Goal: Task Accomplishment & Management: Use online tool/utility

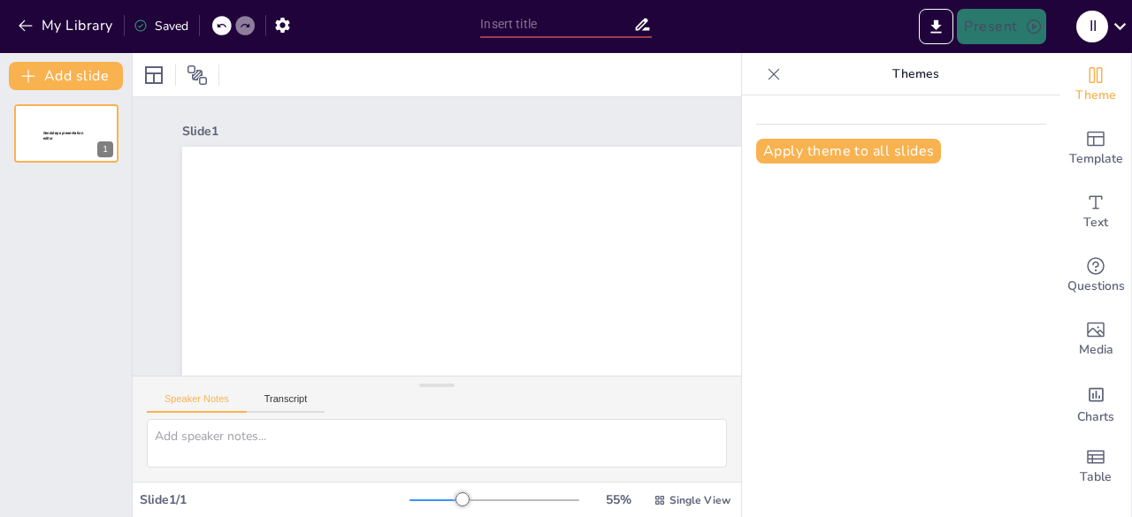
type input "New Sendsteps"
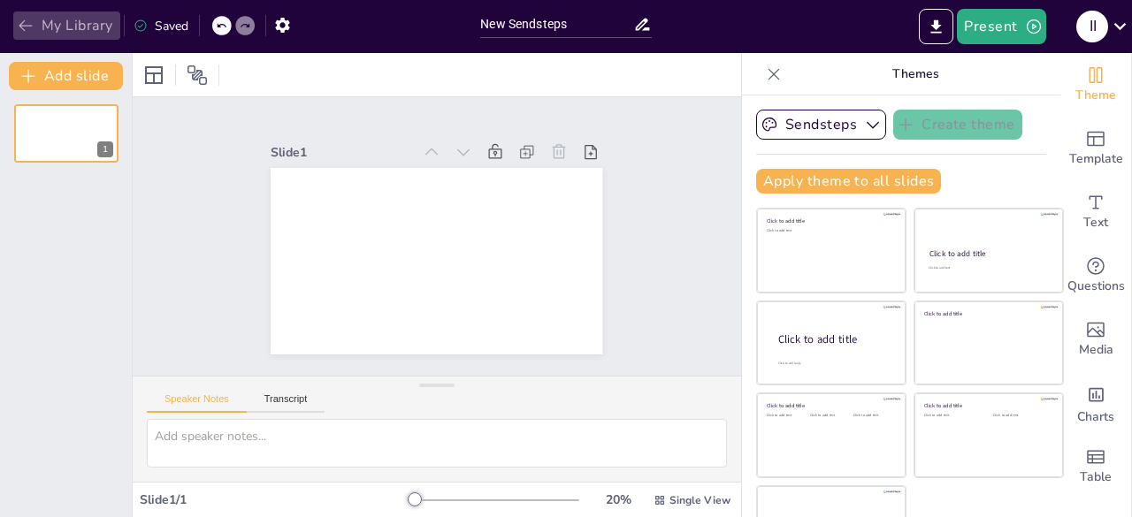
click at [33, 22] on icon "button" at bounding box center [26, 26] width 18 height 18
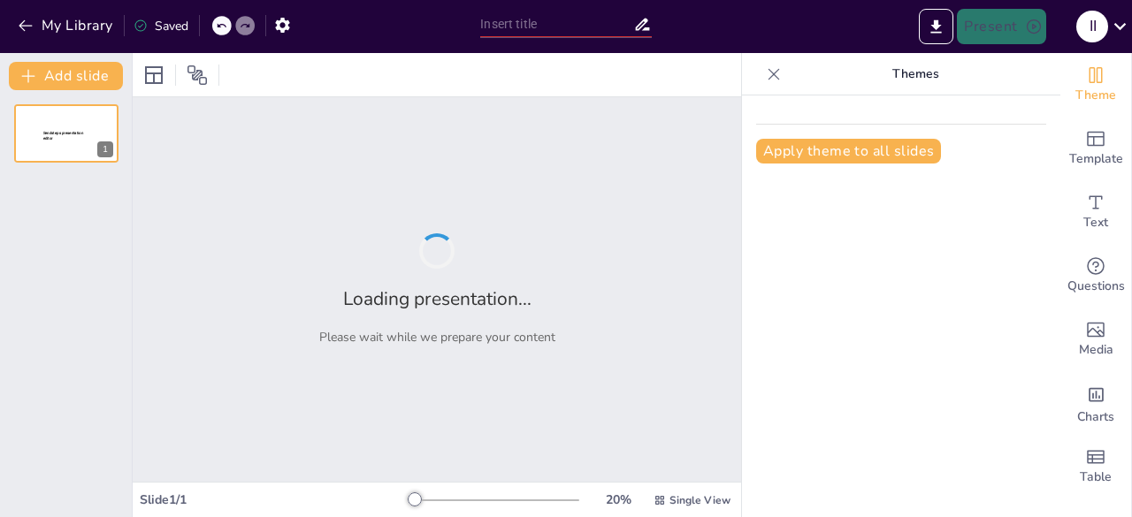
type input "Врегулювання конфліктів у класі: Рекомендації для вчителів"
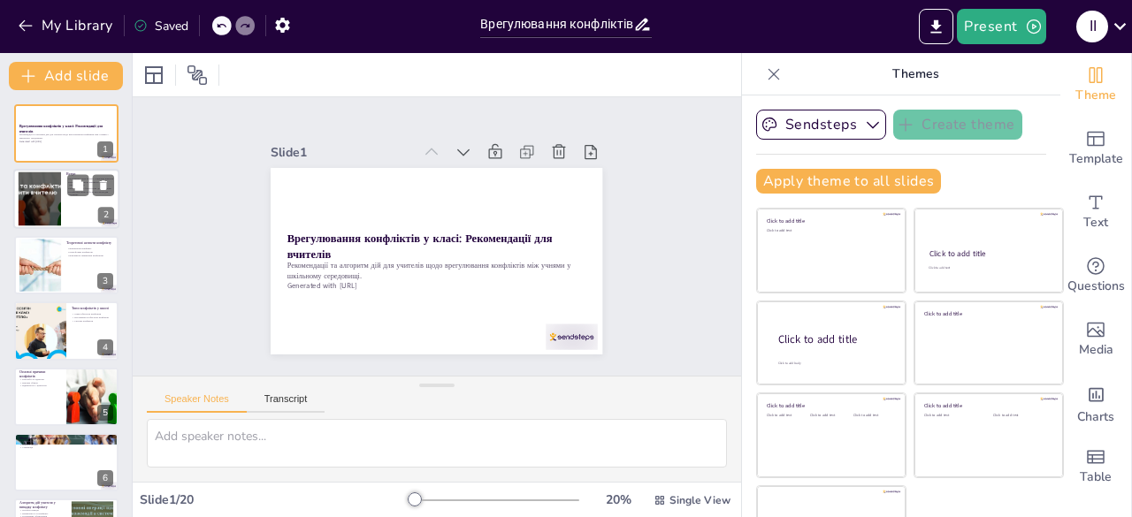
click at [62, 200] on div at bounding box center [66, 200] width 106 height 60
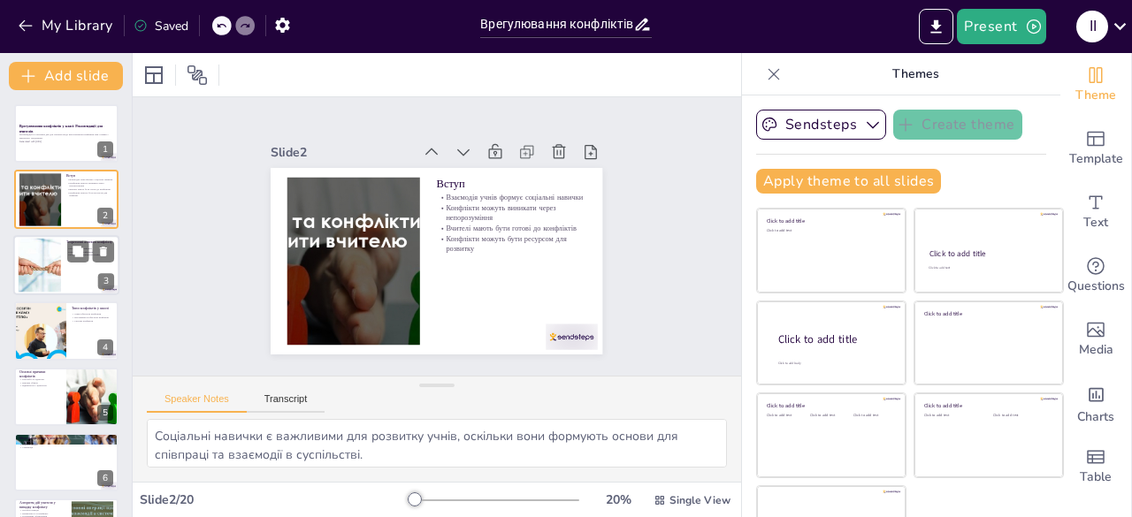
click at [55, 270] on div at bounding box center [39, 265] width 87 height 54
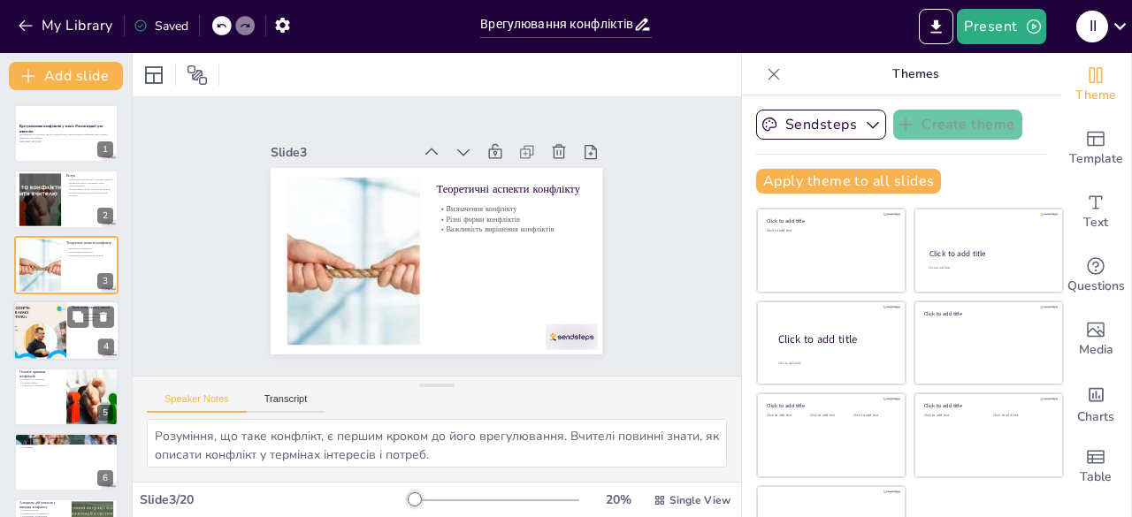
click at [44, 339] on div at bounding box center [40, 331] width 106 height 60
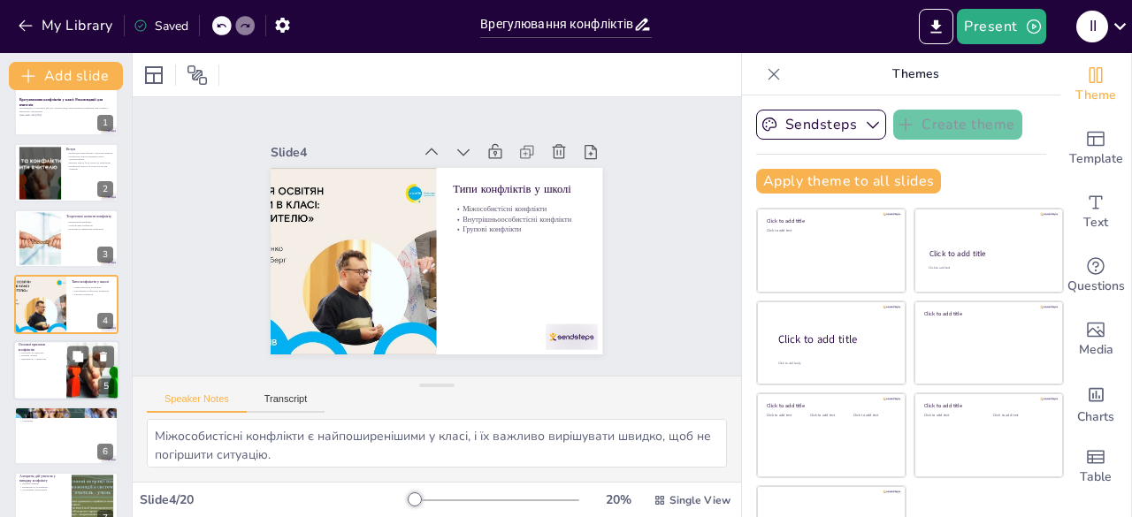
click at [53, 372] on div at bounding box center [66, 370] width 106 height 60
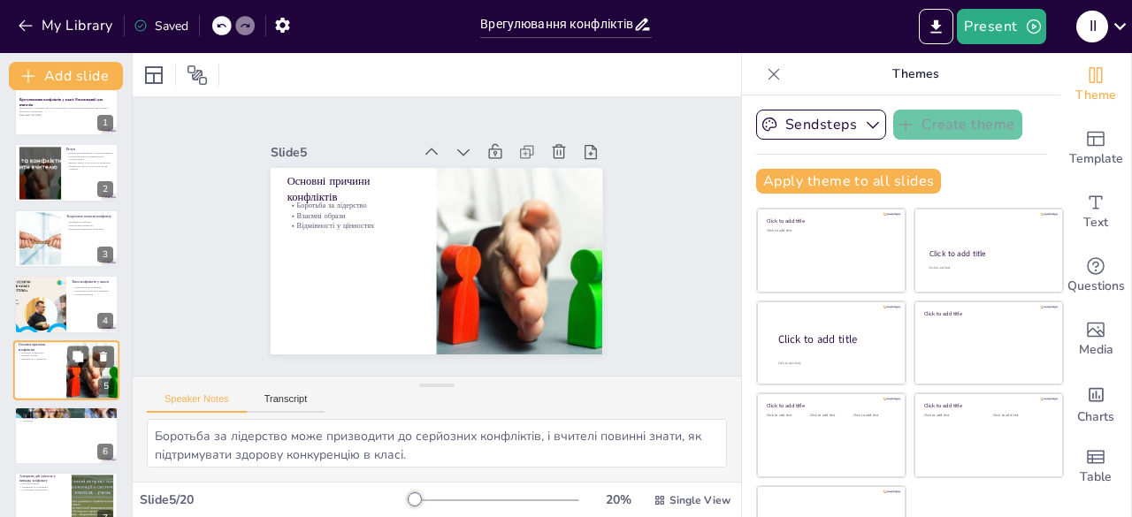
scroll to position [93, 0]
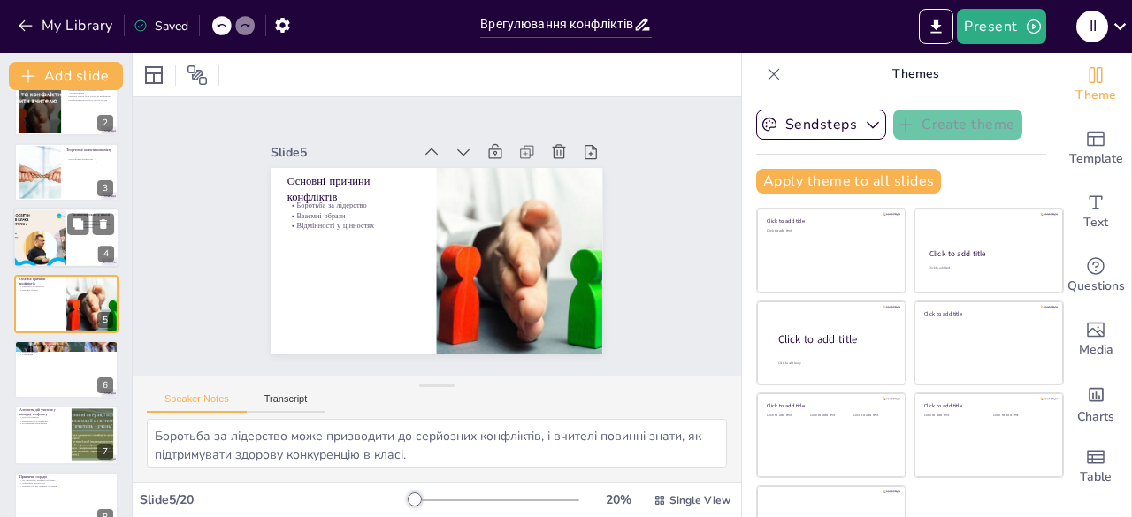
click at [37, 252] on div at bounding box center [40, 238] width 106 height 60
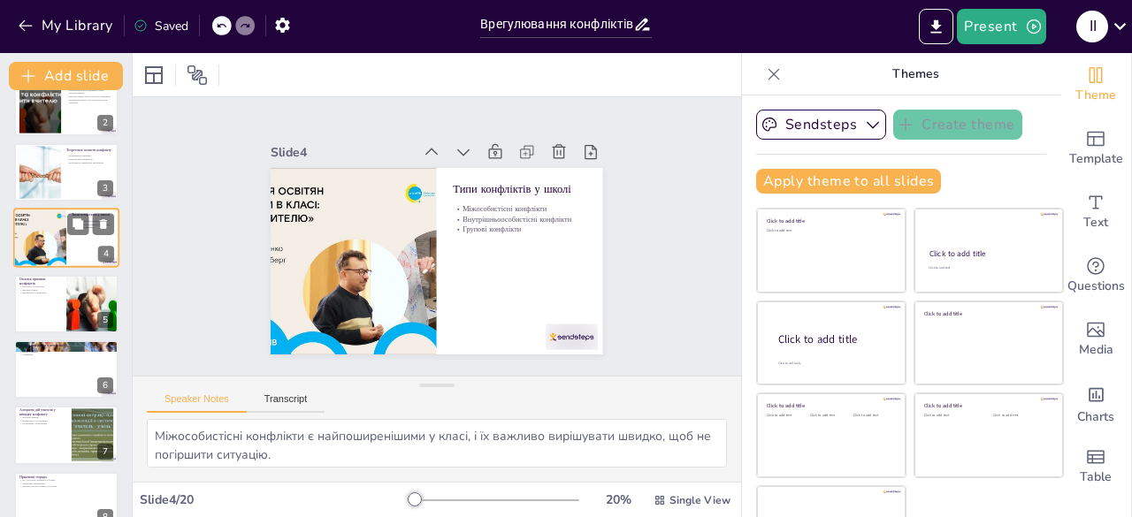
scroll to position [27, 0]
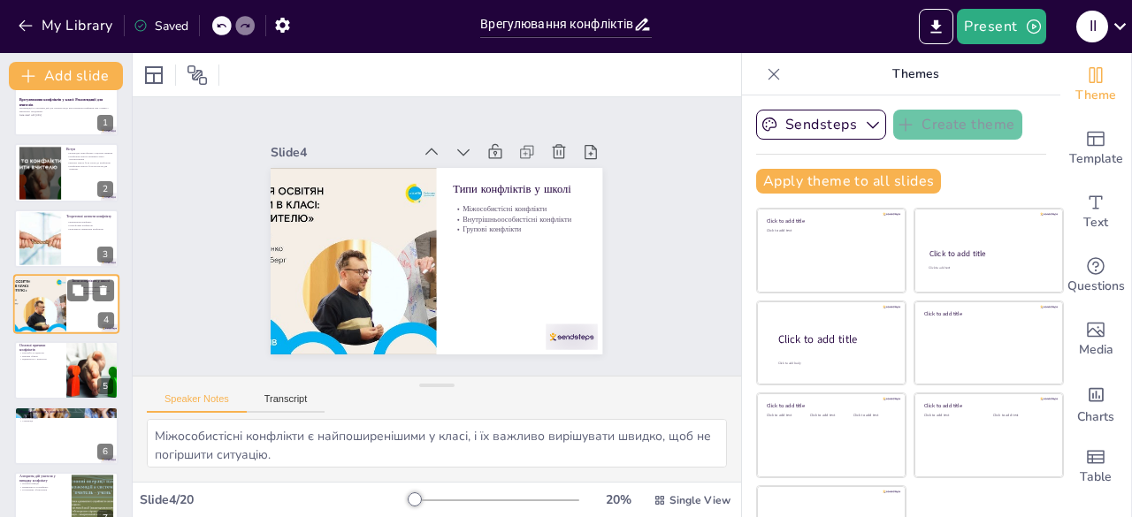
click at [37, 252] on div at bounding box center [39, 238] width 85 height 53
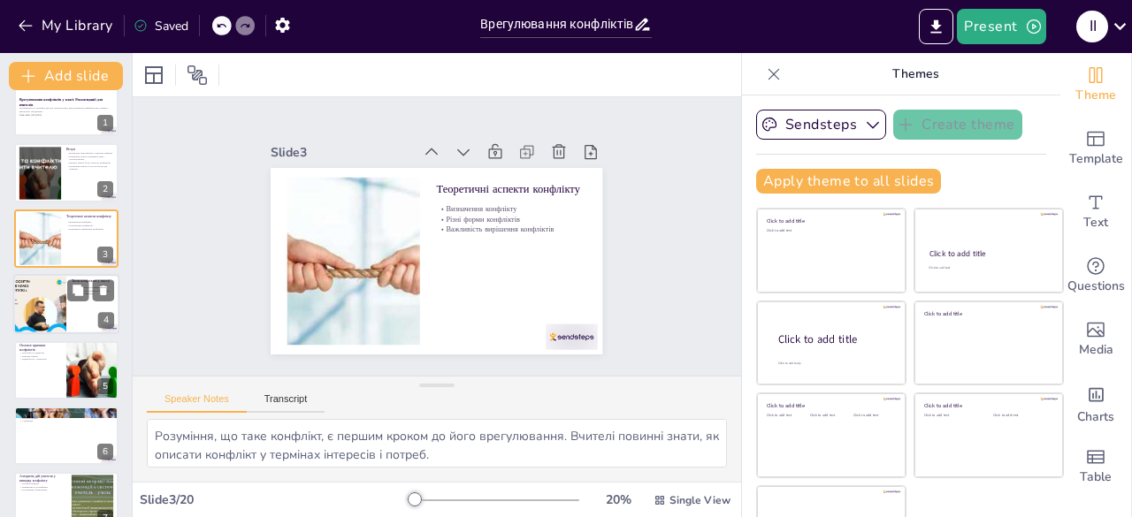
scroll to position [0, 0]
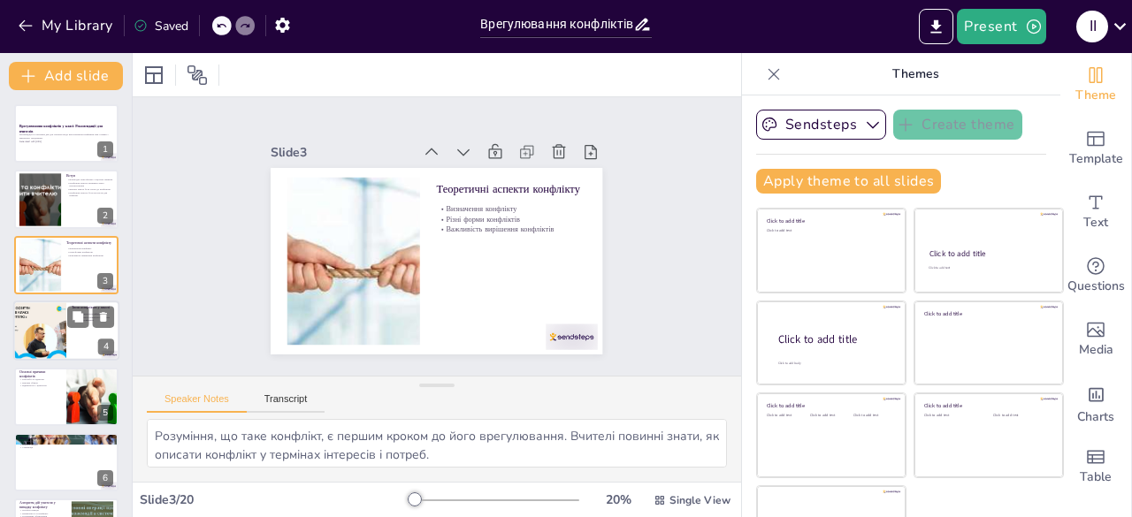
click at [37, 252] on div at bounding box center [39, 265] width 85 height 53
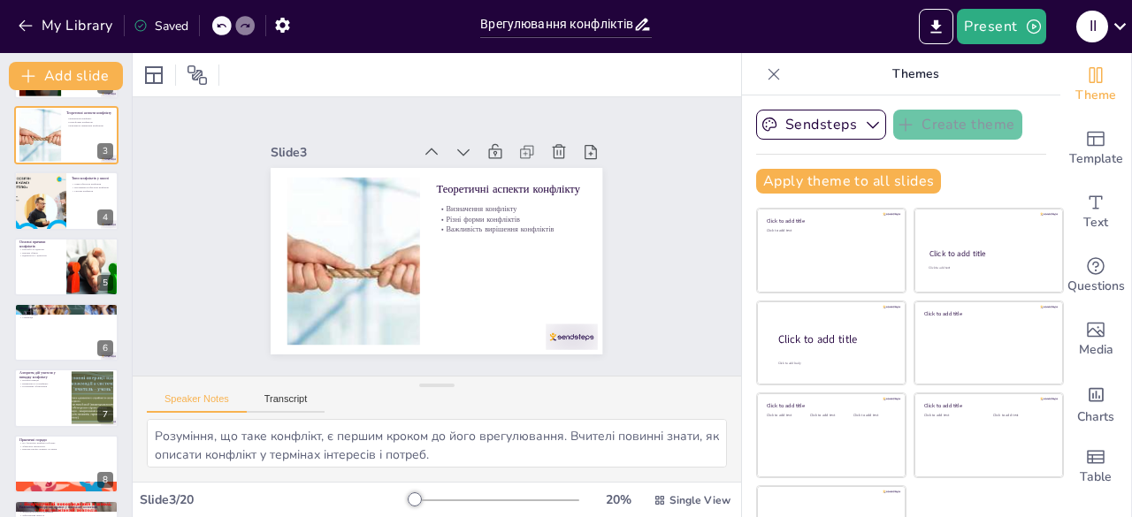
scroll to position [142, 0]
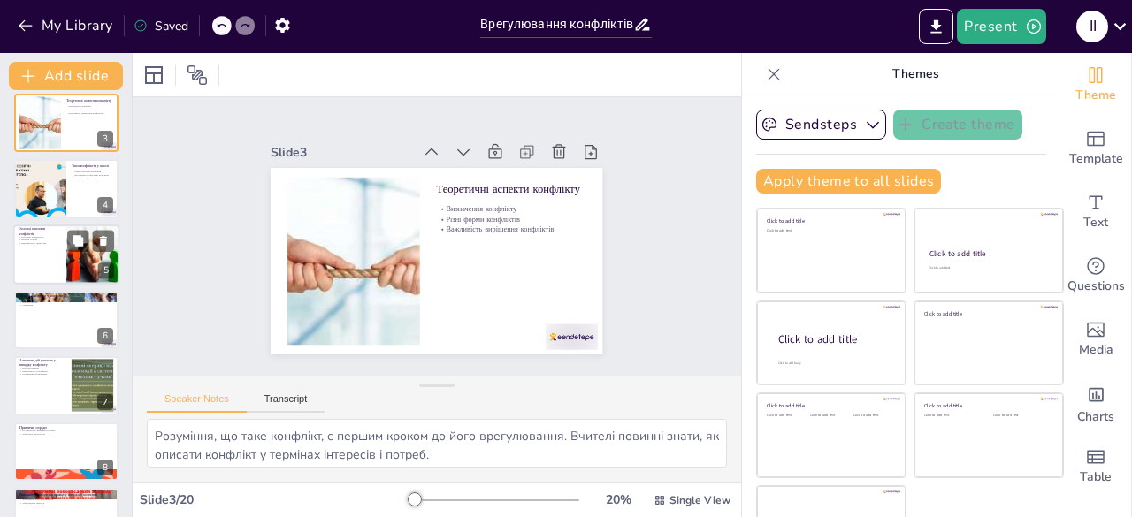
click at [57, 238] on p "Взаємні образи" at bounding box center [40, 240] width 42 height 4
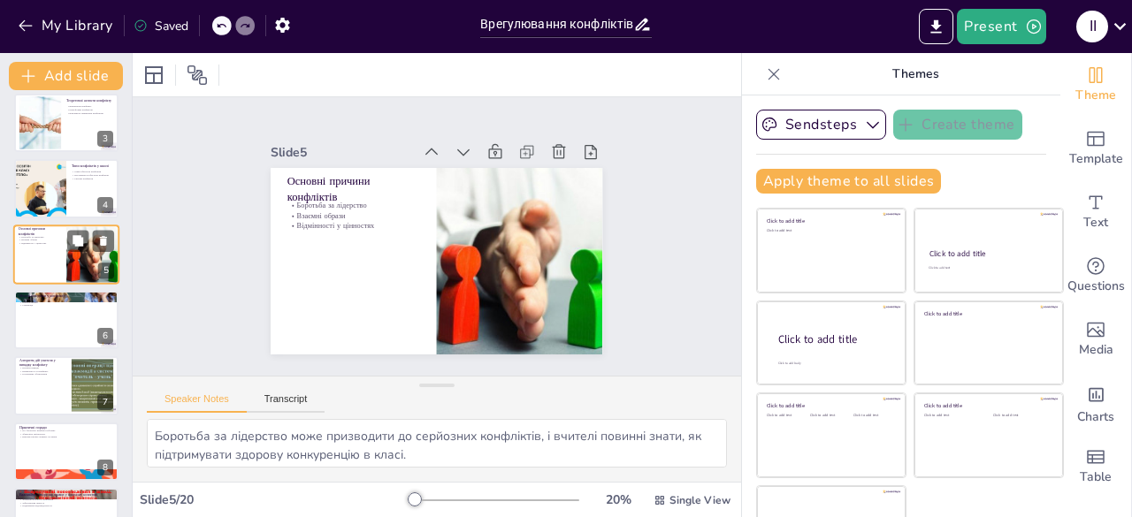
scroll to position [93, 0]
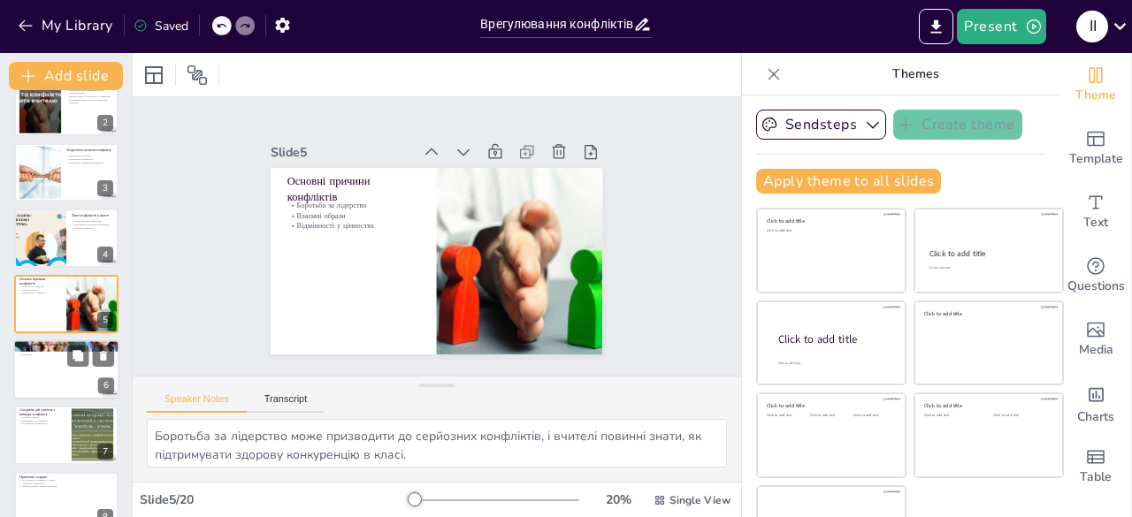
click at [64, 361] on div at bounding box center [66, 369] width 106 height 60
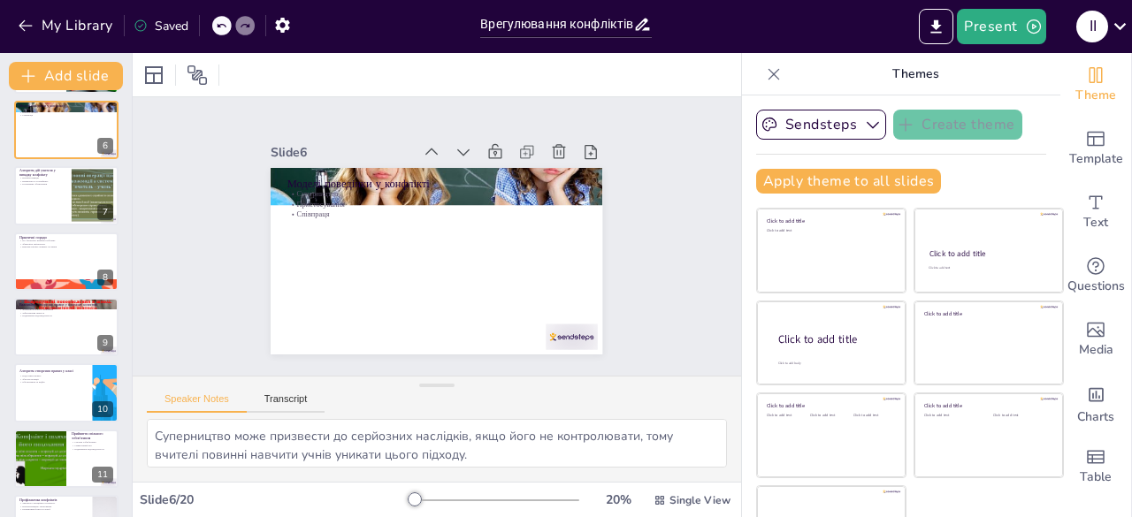
scroll to position [334, 0]
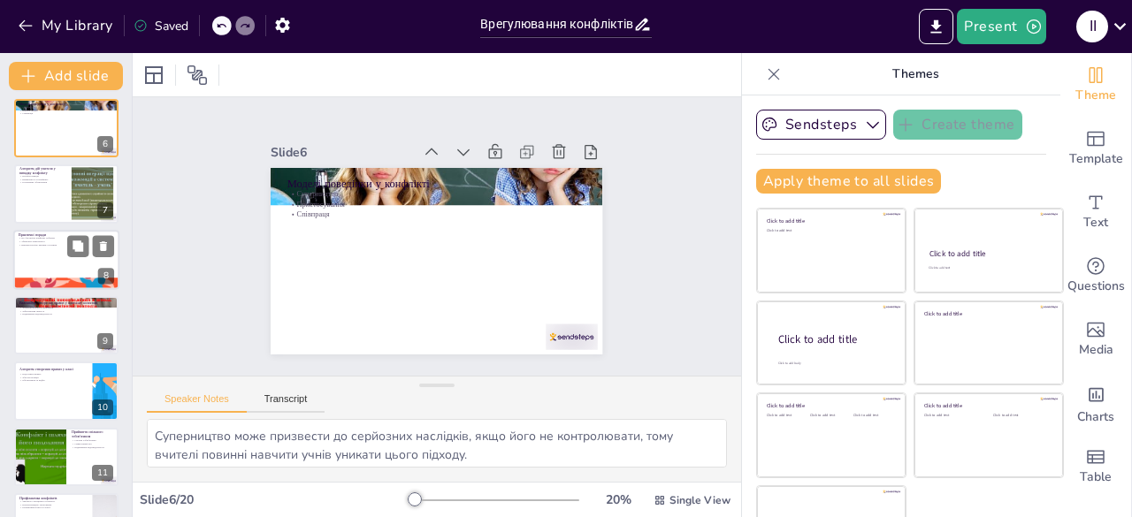
click at [60, 249] on div at bounding box center [66, 260] width 106 height 60
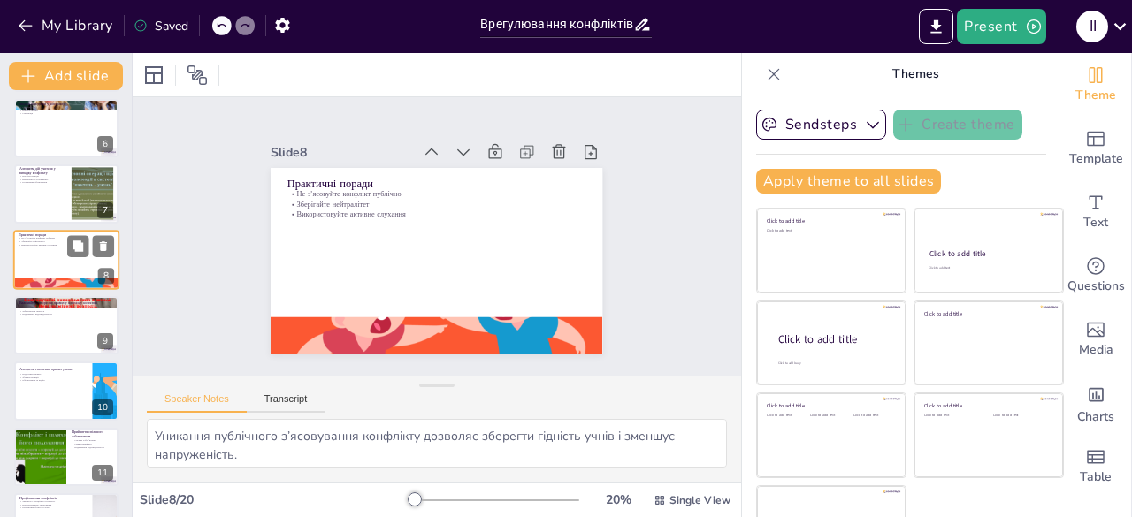
scroll to position [290, 0]
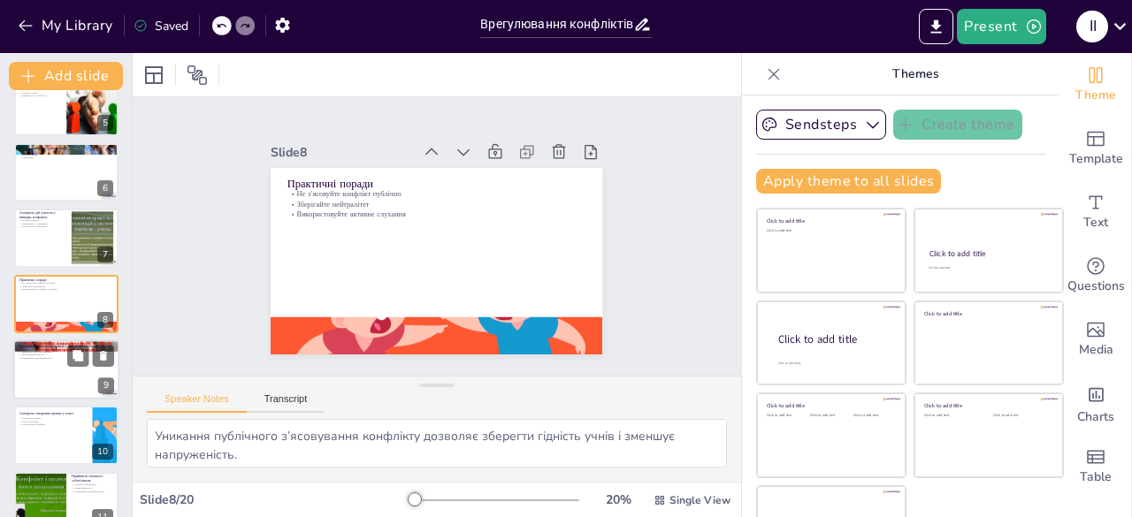
click at [57, 369] on div at bounding box center [66, 369] width 106 height 60
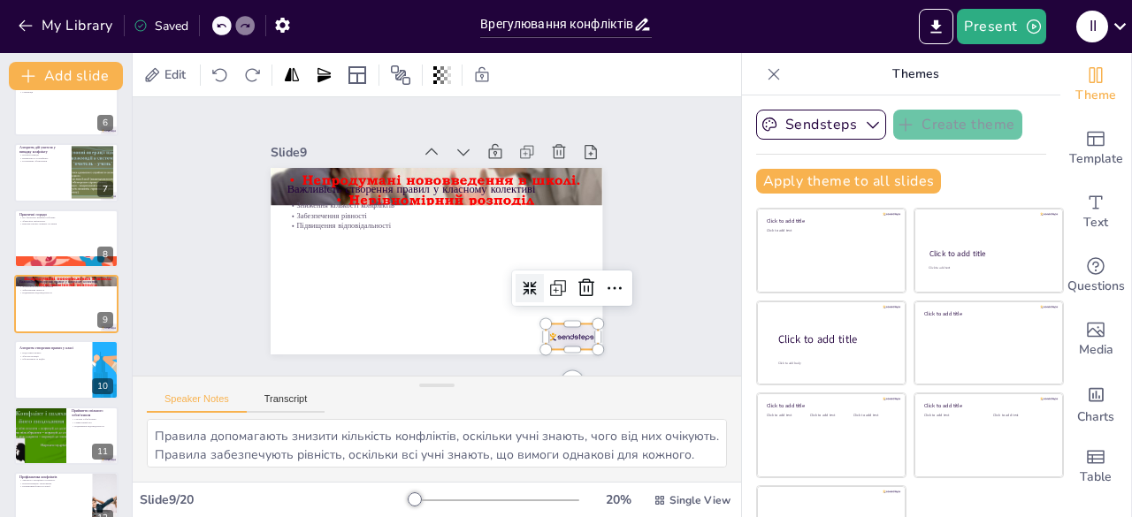
click at [547, 354] on div at bounding box center [534, 374] width 57 height 41
click at [562, 333] on icon at bounding box center [551, 344] width 21 height 22
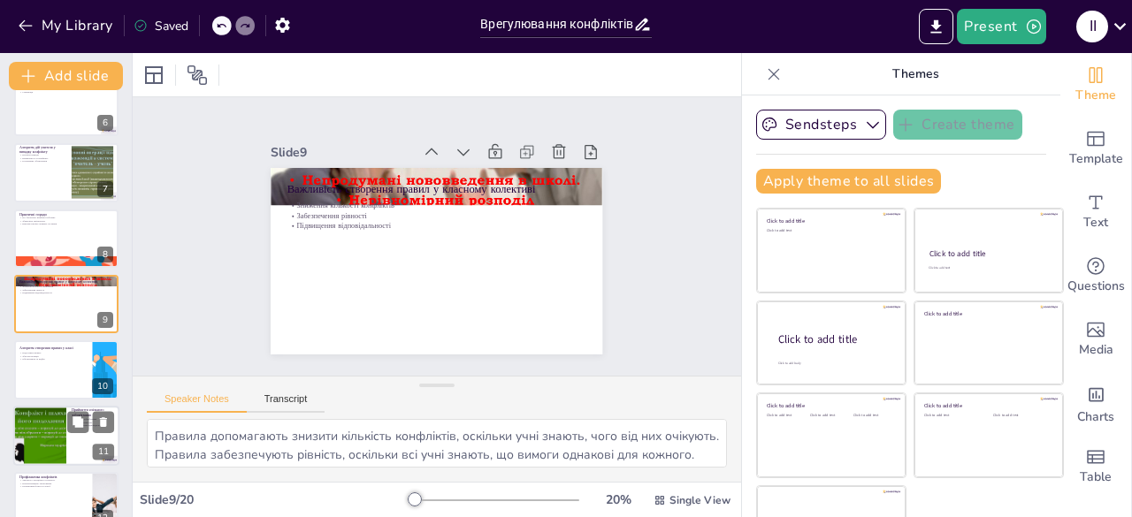
click at [65, 432] on div at bounding box center [40, 436] width 80 height 60
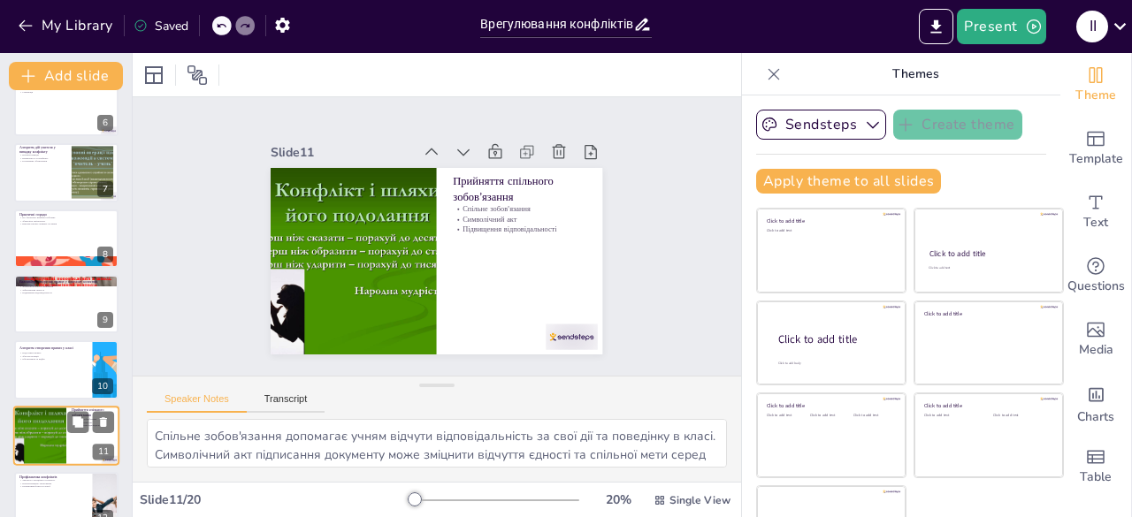
scroll to position [487, 0]
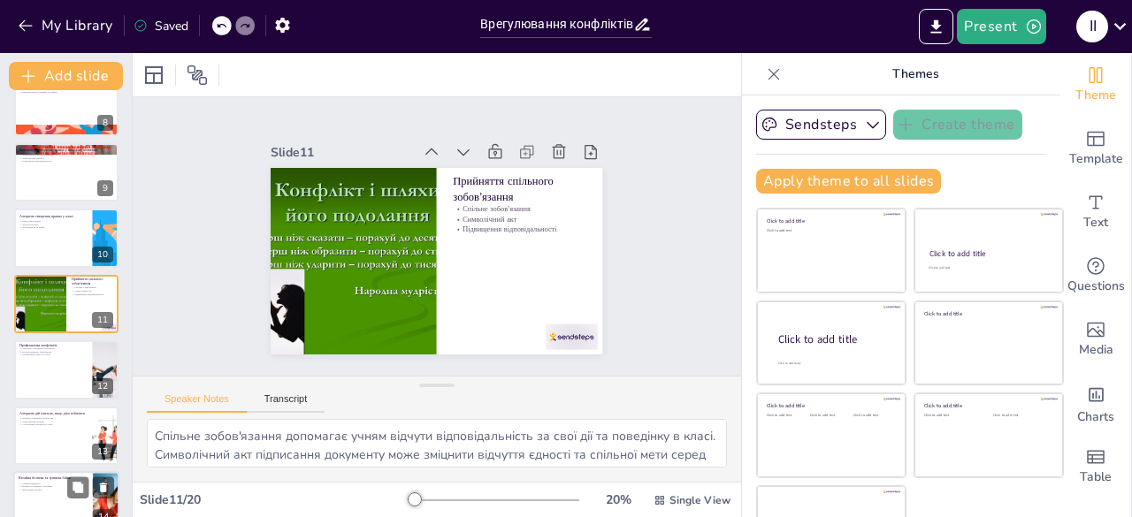
click at [55, 496] on div at bounding box center [66, 501] width 106 height 60
type textarea "Зупинка інциденту є першим кроком до відновлення порядку і безпеки в класі. Фіз…"
